Goal: Information Seeking & Learning: Check status

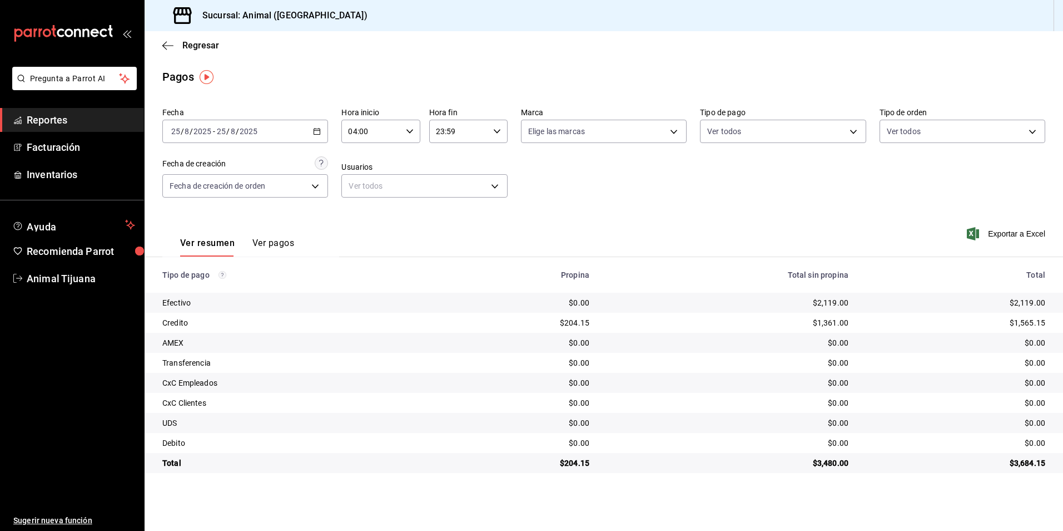
click at [166, 52] on div "Regresar" at bounding box center [604, 45] width 919 height 28
click at [161, 42] on div "Regresar" at bounding box center [604, 45] width 919 height 28
click at [168, 41] on icon "button" at bounding box center [167, 46] width 11 height 10
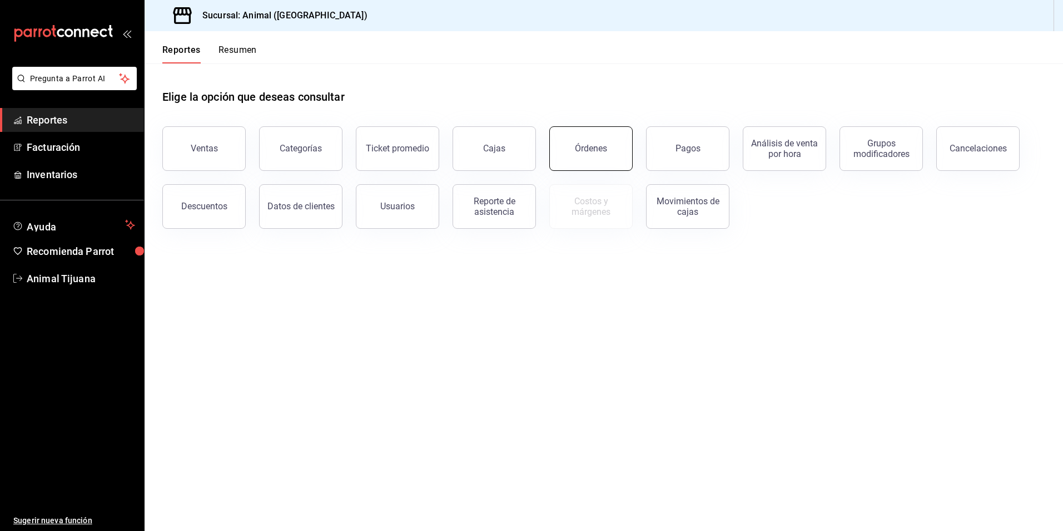
click at [632, 160] on div "Órdenes" at bounding box center [584, 142] width 97 height 58
click at [597, 149] on div "Órdenes" at bounding box center [591, 148] width 32 height 11
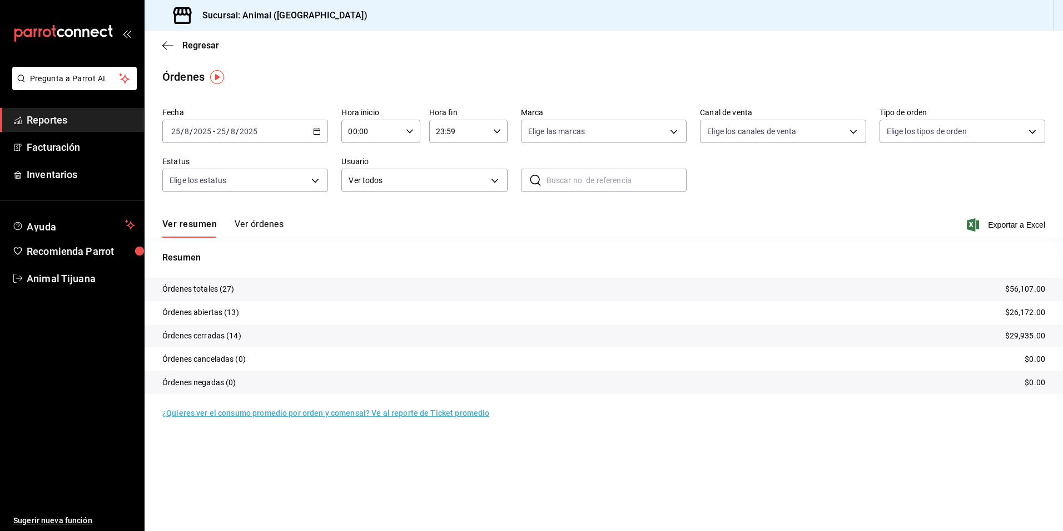
click at [387, 133] on input "00:00" at bounding box center [372, 131] width 60 height 22
click at [387, 133] on div at bounding box center [531, 265] width 1063 height 531
click at [316, 138] on div "[DATE] [DATE] - [DATE] [DATE]" at bounding box center [245, 131] width 166 height 23
click at [211, 288] on span "Rango de fechas" at bounding box center [215, 290] width 86 height 12
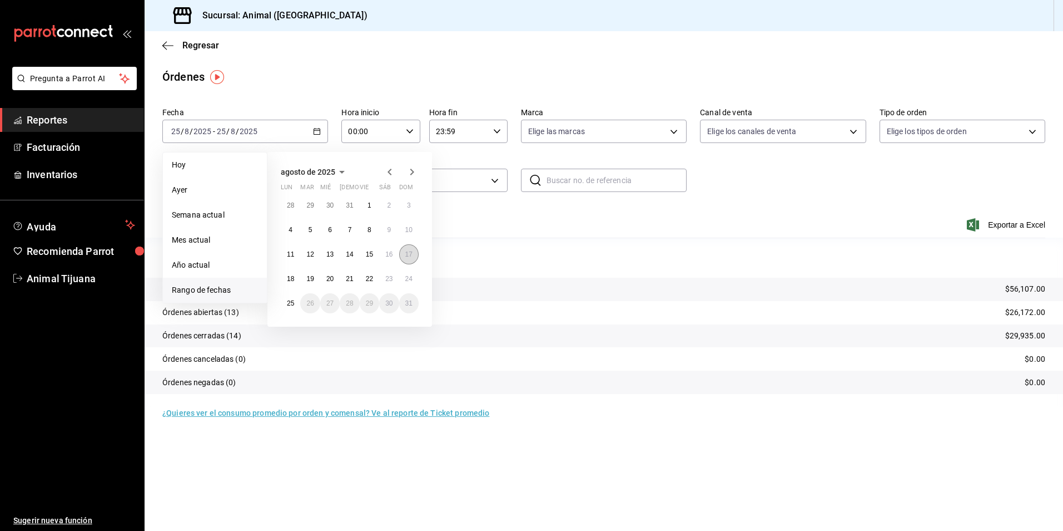
click at [408, 260] on button "17" at bounding box center [408, 254] width 19 height 20
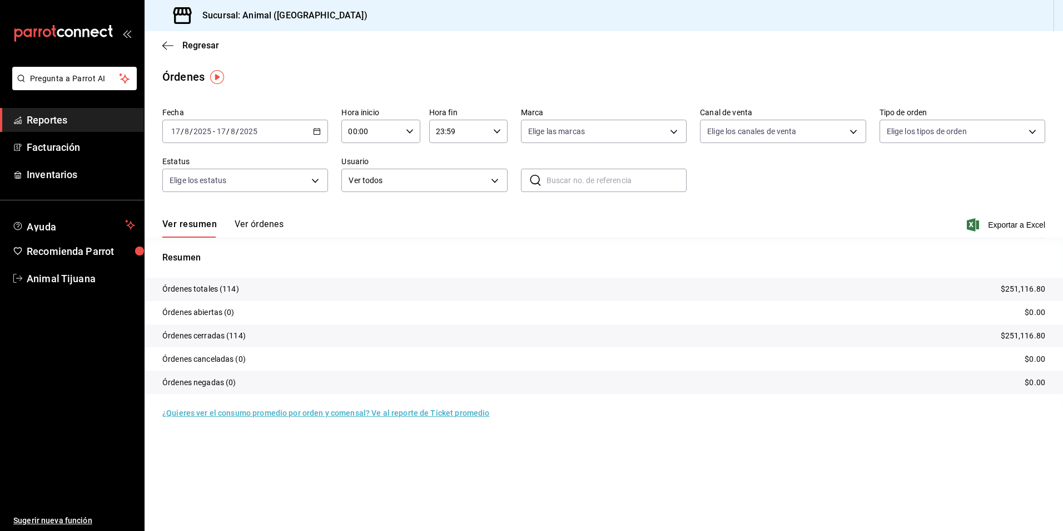
click at [255, 227] on button "Ver órdenes" at bounding box center [259, 228] width 49 height 19
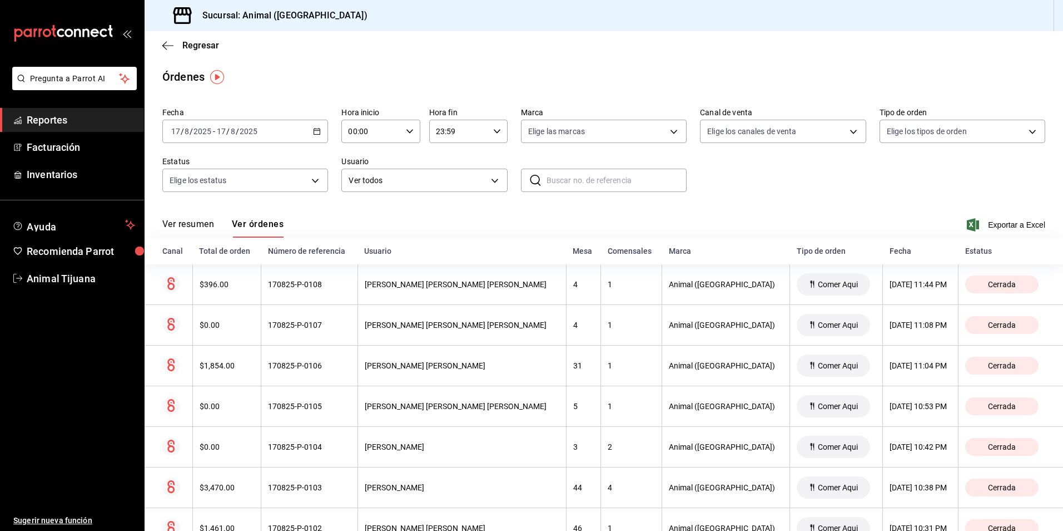
click at [316, 136] on div "[DATE] [DATE] - [DATE] [DATE]" at bounding box center [245, 131] width 166 height 23
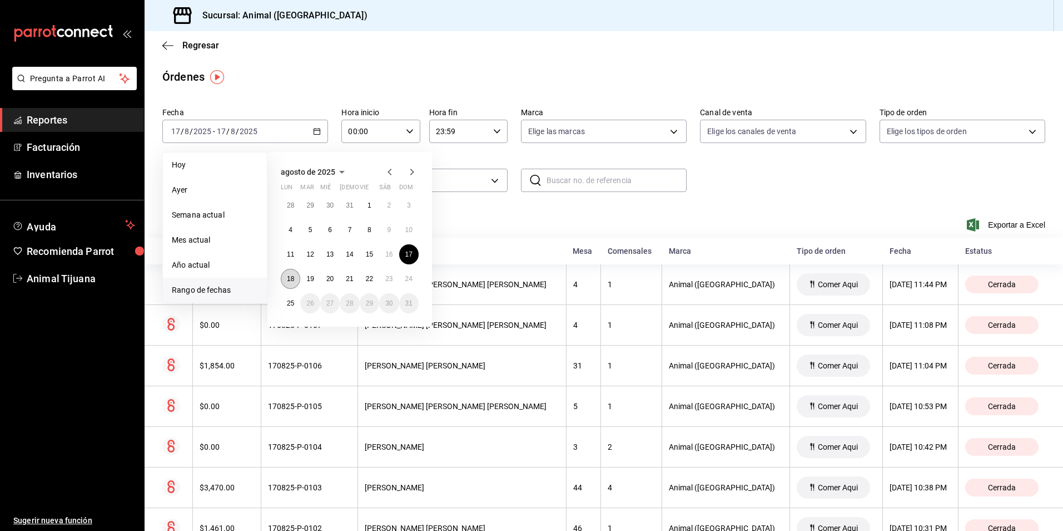
click at [285, 285] on button "18" at bounding box center [290, 279] width 19 height 20
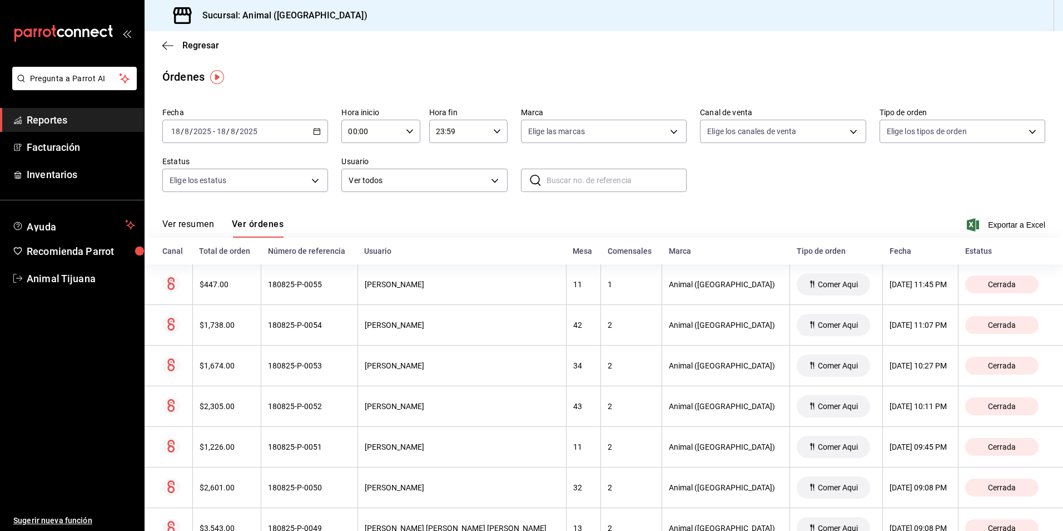
click at [323, 136] on div "[DATE] [DATE] - [DATE] [DATE]" at bounding box center [245, 131] width 166 height 23
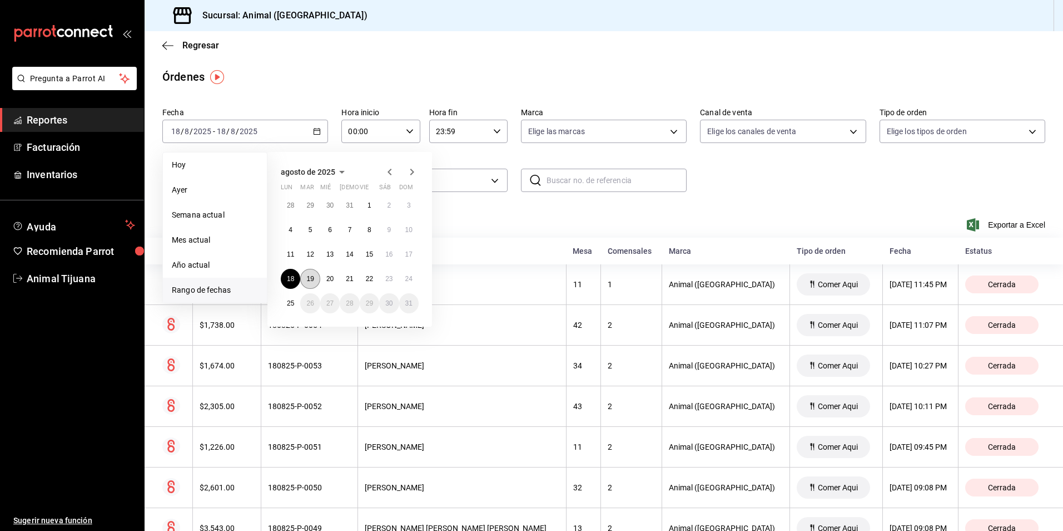
click at [310, 273] on button "19" at bounding box center [309, 279] width 19 height 20
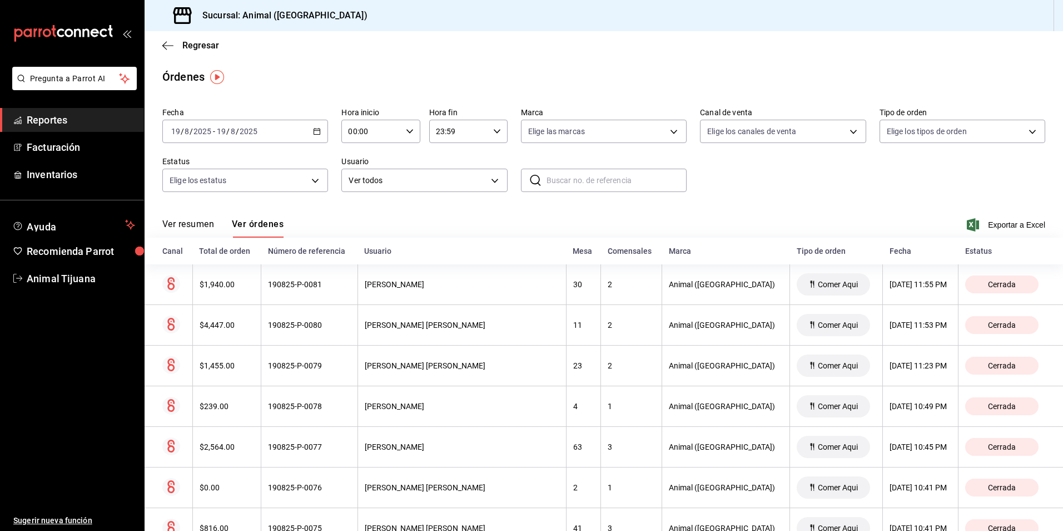
click at [315, 127] on div "[DATE] [DATE] - [DATE] [DATE]" at bounding box center [245, 131] width 166 height 23
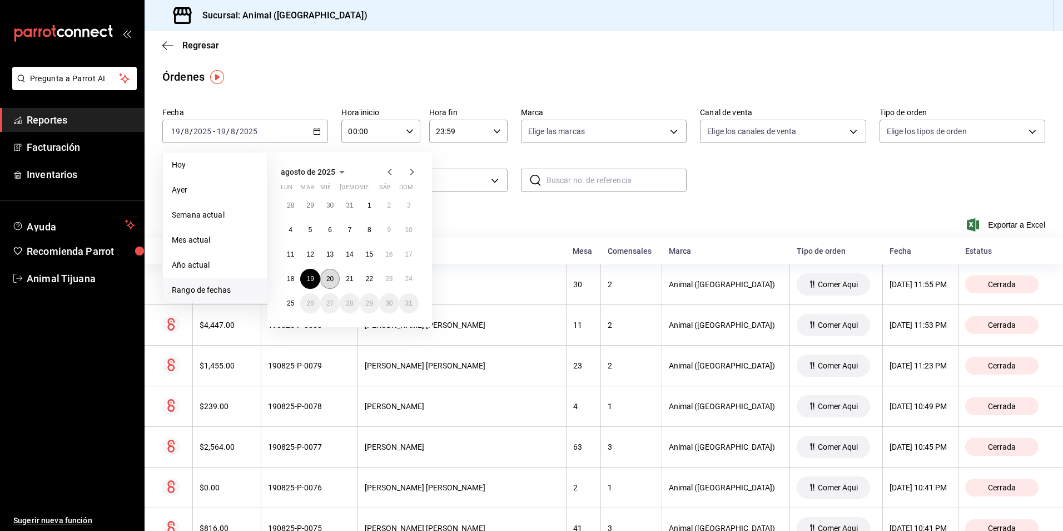
click at [321, 279] on button "20" at bounding box center [329, 279] width 19 height 20
click at [328, 278] on abbr "20" at bounding box center [329, 279] width 7 height 8
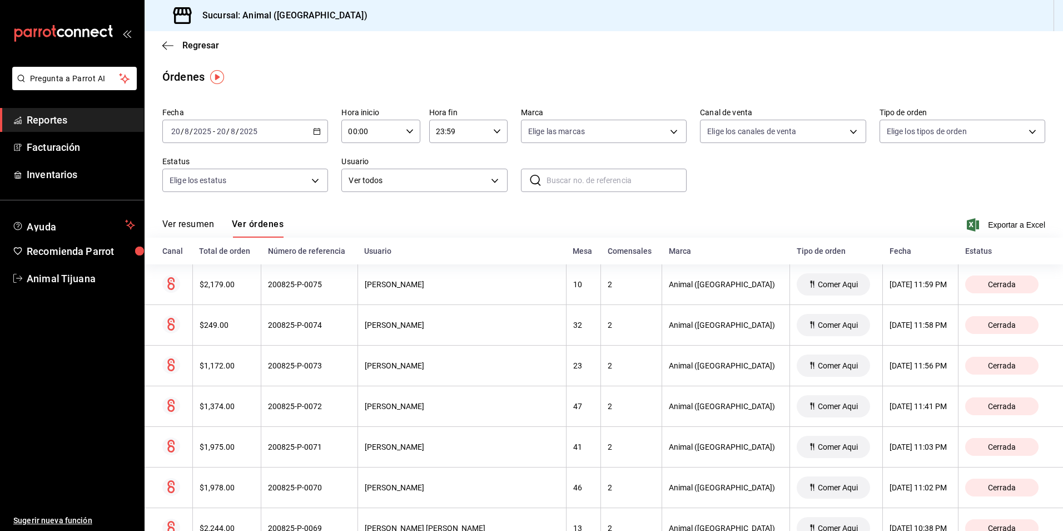
click at [307, 135] on div "[DATE] [DATE] - [DATE] [DATE]" at bounding box center [245, 131] width 166 height 23
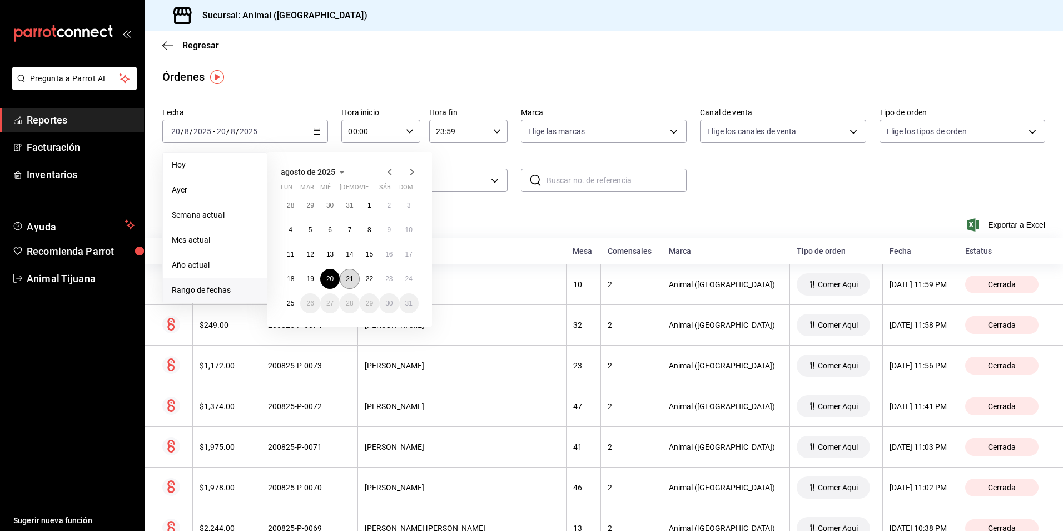
click at [348, 274] on button "21" at bounding box center [349, 279] width 19 height 20
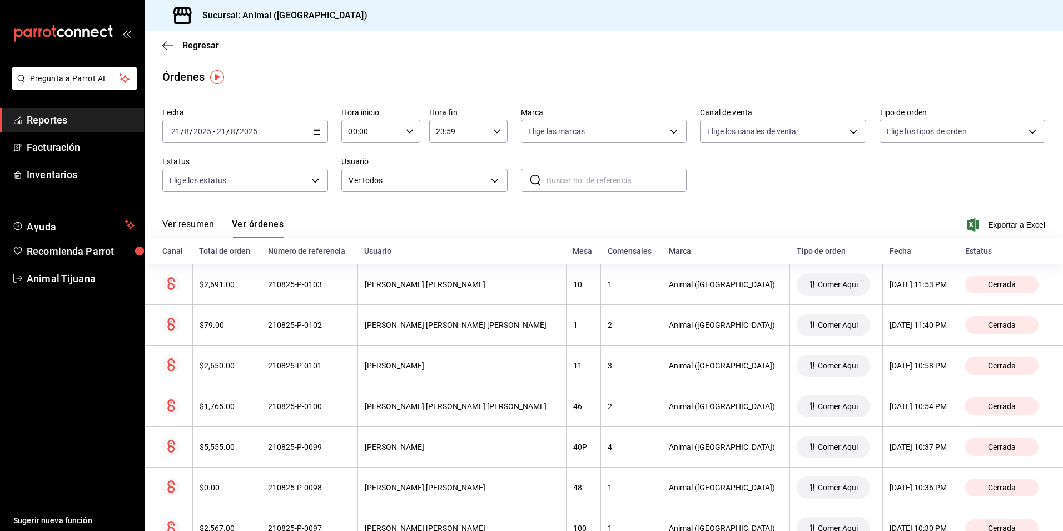
click at [328, 126] on div "Fecha [DATE] [DATE] - [DATE] [DATE] Hora inicio 00:00 Hora inicio Hora fin 23:5…" at bounding box center [603, 154] width 883 height 102
click at [311, 136] on div "[DATE] [DATE] - [DATE] [DATE]" at bounding box center [245, 131] width 166 height 23
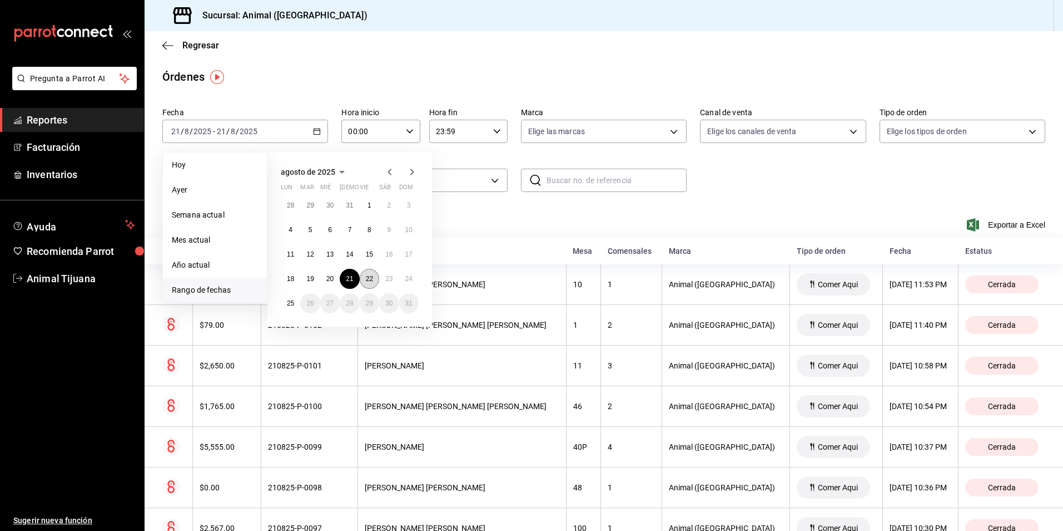
click at [365, 279] on button "22" at bounding box center [369, 279] width 19 height 20
click at [366, 280] on abbr "22" at bounding box center [369, 279] width 7 height 8
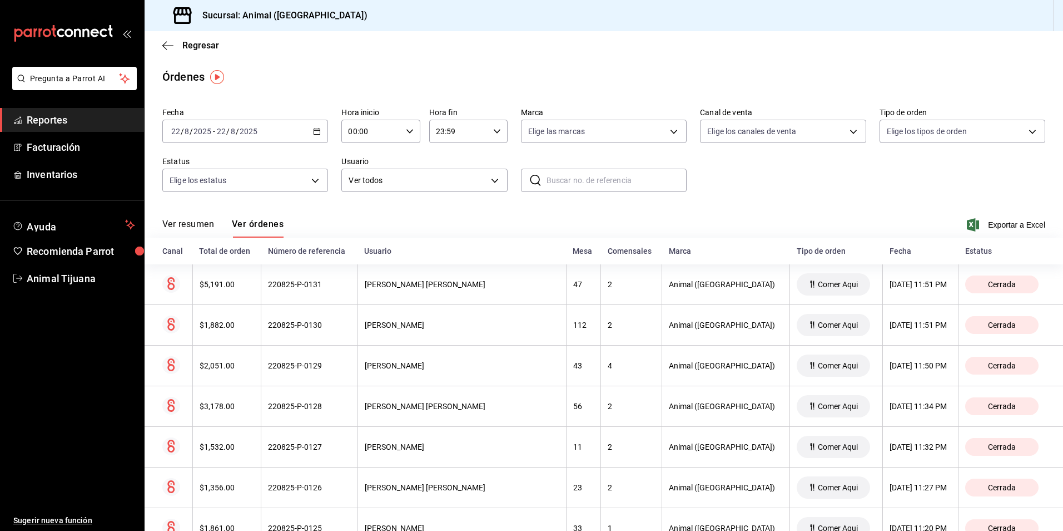
click at [307, 127] on div "[DATE] [DATE] - [DATE] [DATE]" at bounding box center [245, 131] width 166 height 23
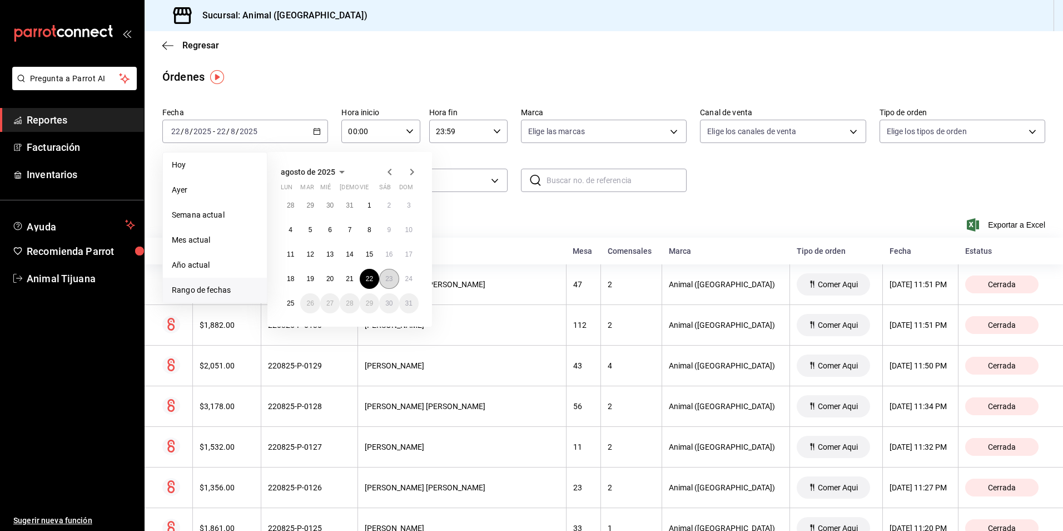
click at [387, 274] on button "23" at bounding box center [388, 279] width 19 height 20
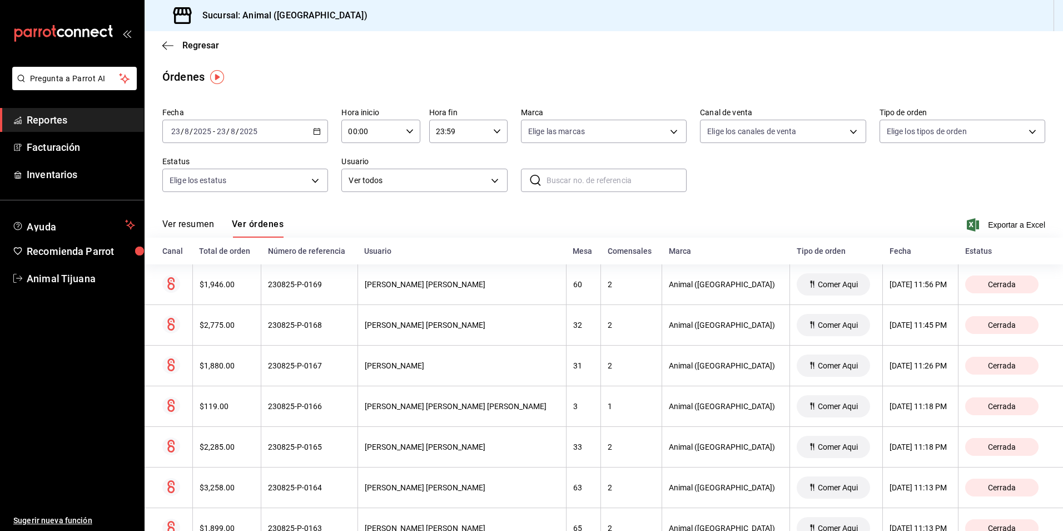
click at [300, 132] on div "[DATE] [DATE] - [DATE] [DATE]" at bounding box center [245, 131] width 166 height 23
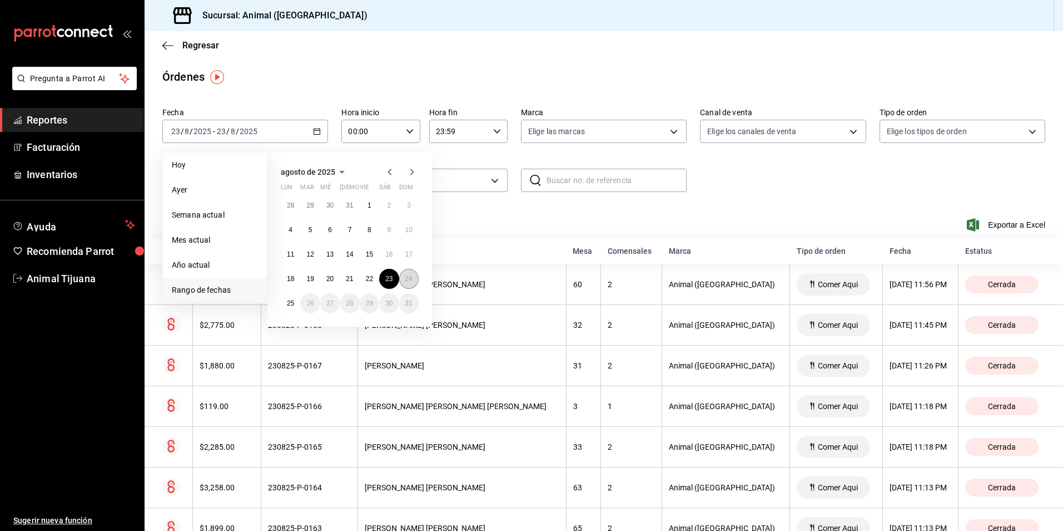
click at [414, 279] on button "24" at bounding box center [408, 279] width 19 height 20
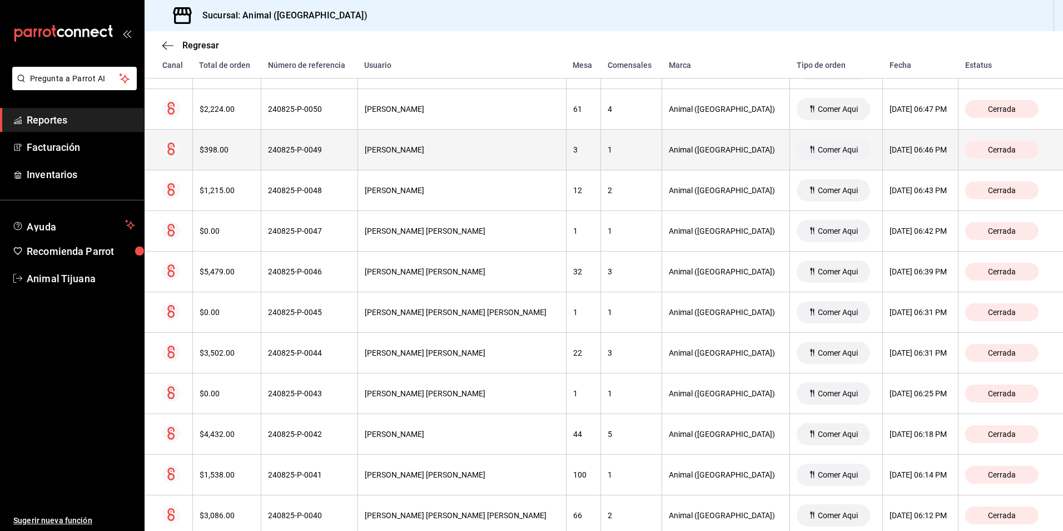
scroll to position [1912, 0]
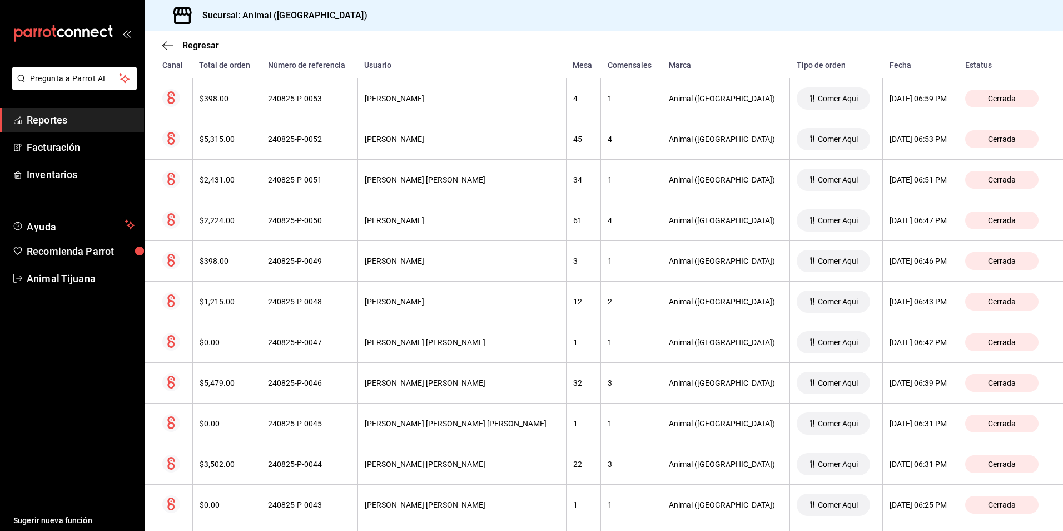
click at [71, 113] on span "Reportes" at bounding box center [81, 119] width 108 height 15
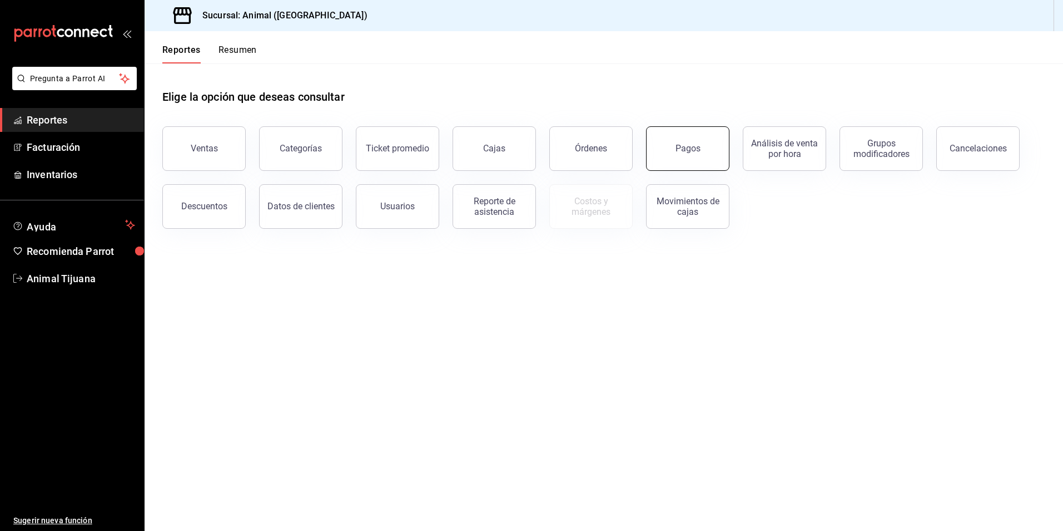
click at [681, 149] on div "Pagos" at bounding box center [688, 148] width 25 height 11
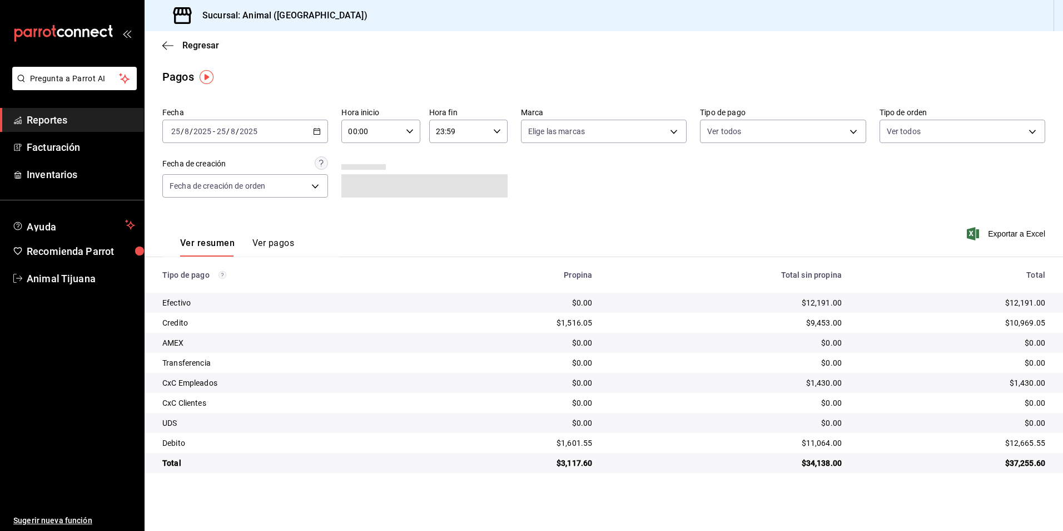
click at [401, 130] on input "00:00" at bounding box center [372, 131] width 60 height 22
click at [358, 166] on button "04" at bounding box center [361, 155] width 35 height 22
type input "04:00"
click at [563, 208] on div at bounding box center [531, 265] width 1063 height 531
